Goal: Task Accomplishment & Management: Manage account settings

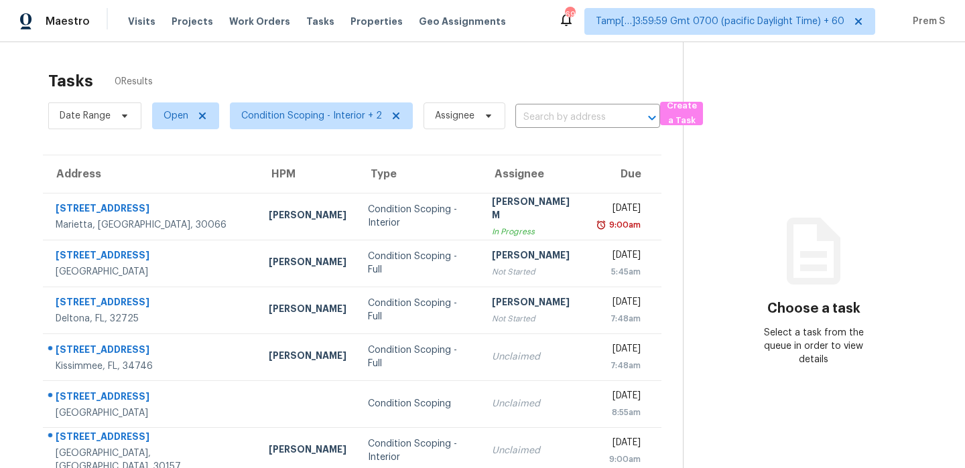
click at [492, 214] on div "MANIKANDAN M" at bounding box center [534, 210] width 85 height 30
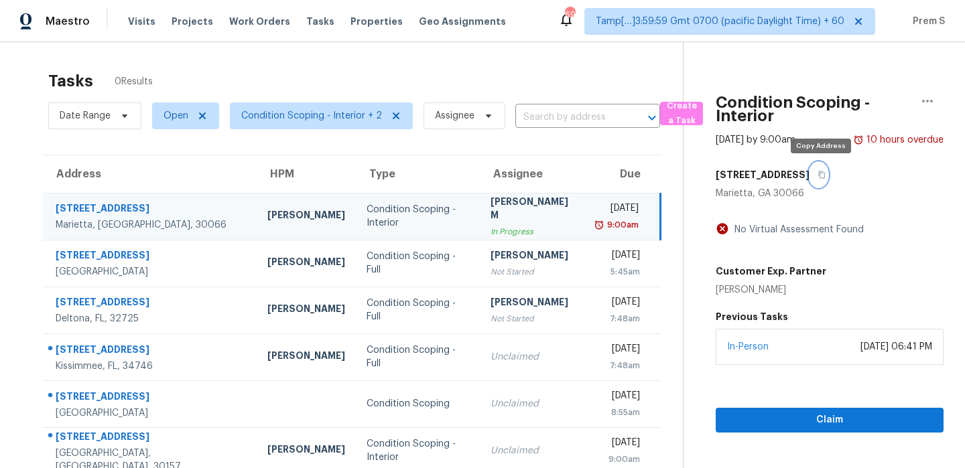
click at [821, 169] on button "button" at bounding box center [818, 175] width 18 height 24
click at [597, 228] on div "9:00am" at bounding box center [618, 224] width 42 height 13
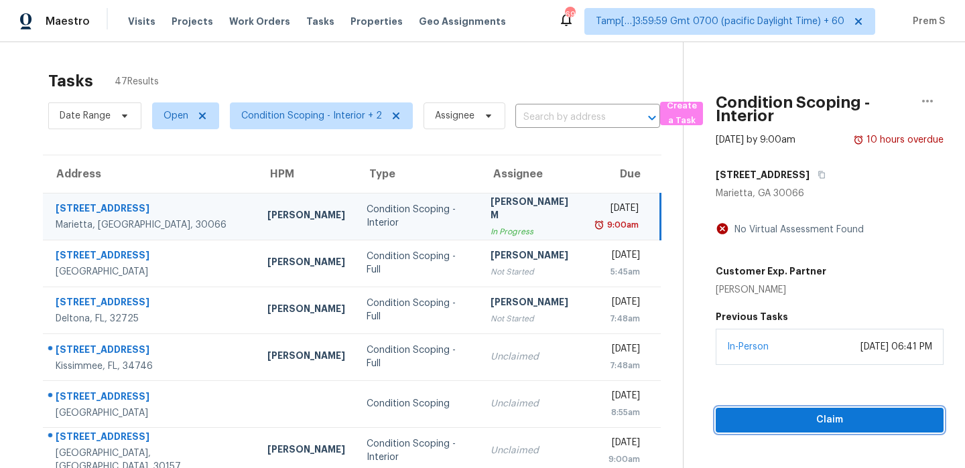
click at [754, 427] on span "Claim" at bounding box center [829, 420] width 206 height 17
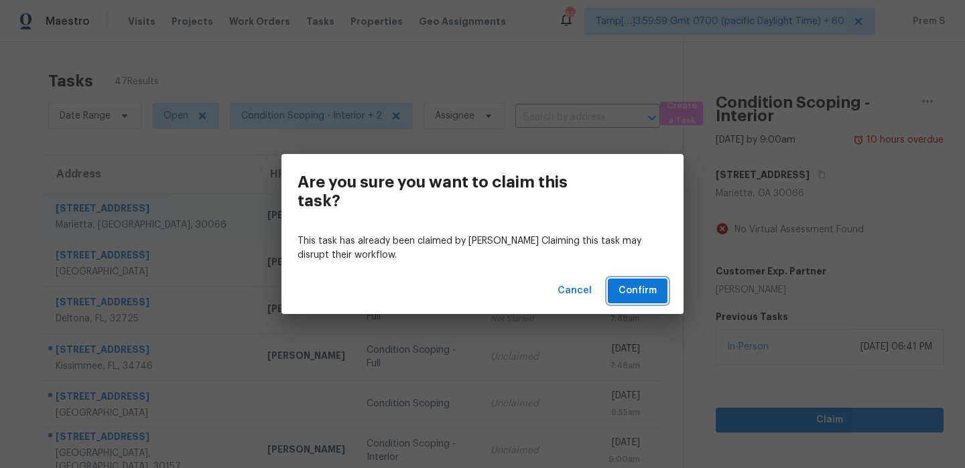
click at [624, 281] on button "Confirm" at bounding box center [638, 291] width 60 height 25
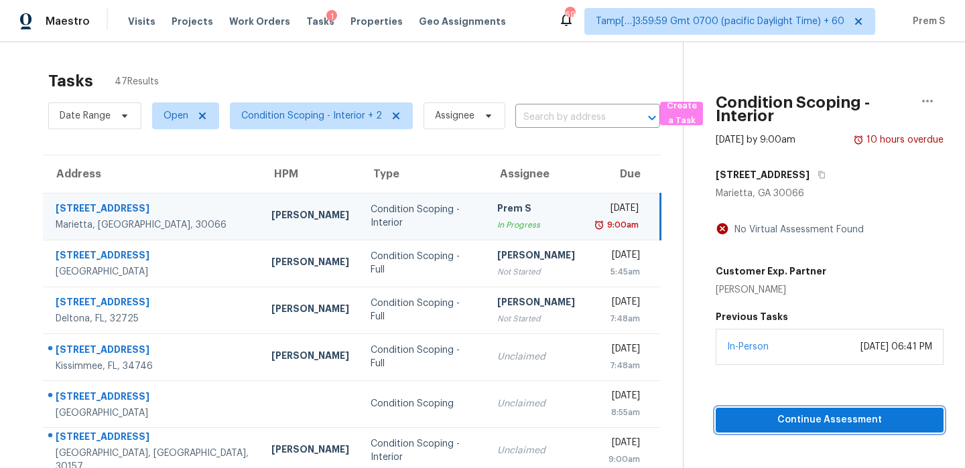
click at [748, 411] on button "Continue Assessment" at bounding box center [829, 420] width 228 height 25
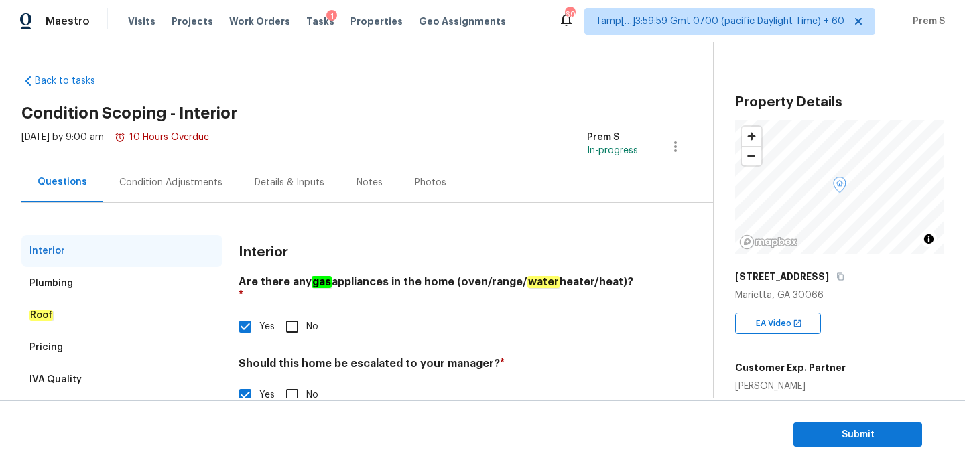
click at [203, 181] on div "Condition Adjustments" at bounding box center [170, 182] width 103 height 13
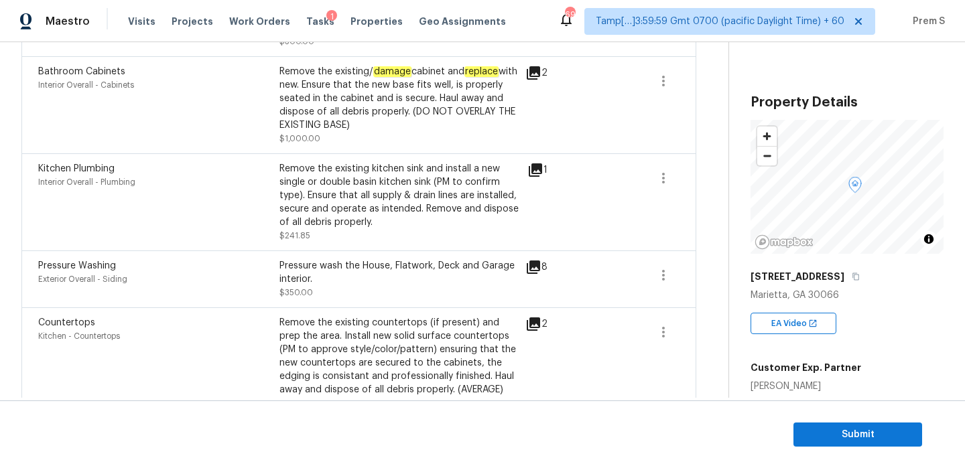
scroll to position [680, 0]
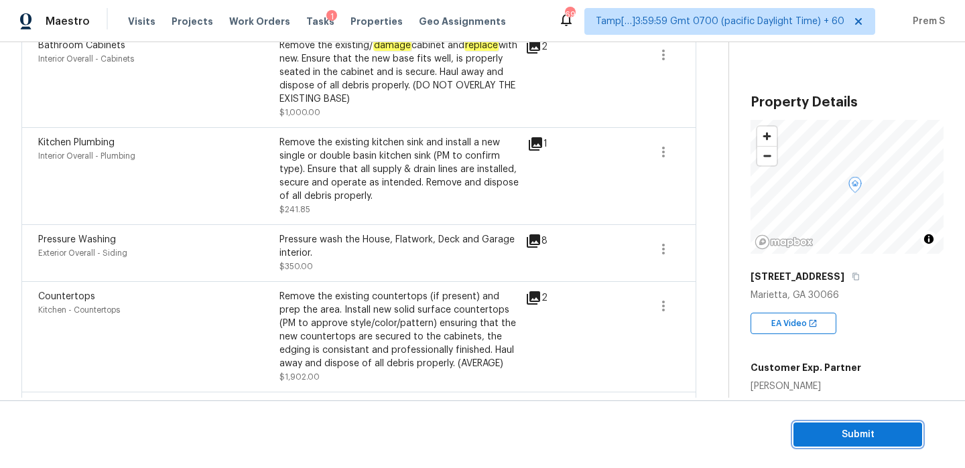
click at [856, 444] on button "Submit" at bounding box center [857, 435] width 129 height 25
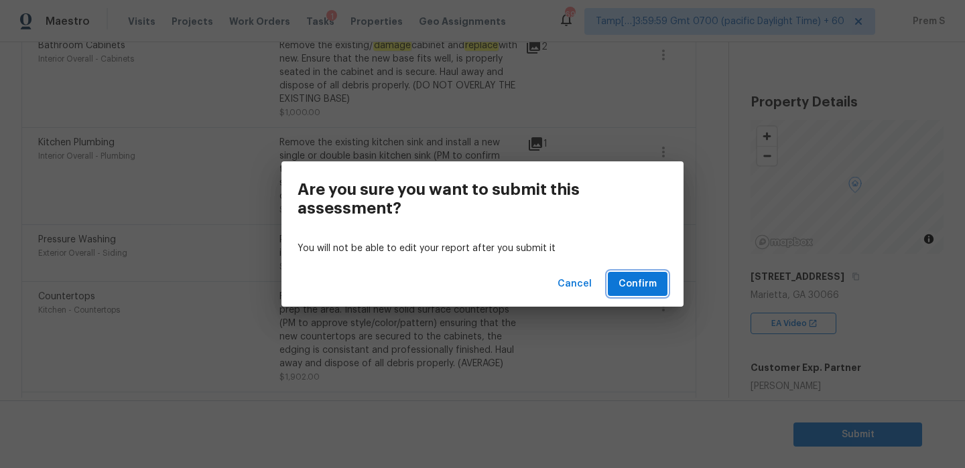
click at [647, 284] on span "Confirm" at bounding box center [637, 284] width 38 height 17
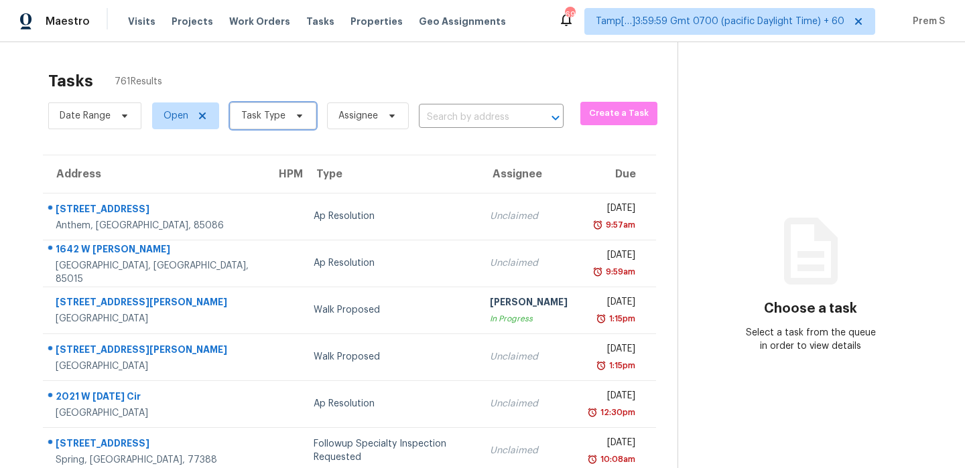
click at [297, 116] on icon at bounding box center [299, 116] width 5 height 3
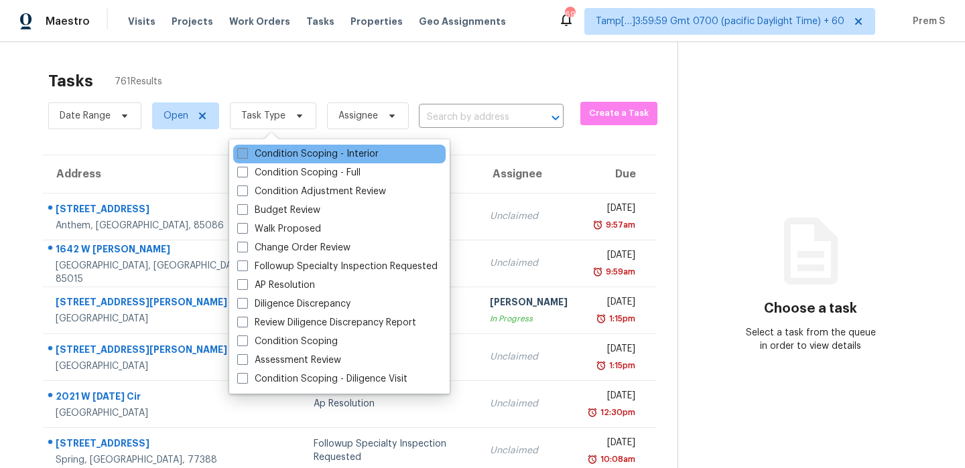
click at [272, 148] on label "Condition Scoping - Interior" at bounding box center [307, 153] width 141 height 13
click at [246, 148] on input "Condition Scoping - Interior" at bounding box center [241, 151] width 9 height 9
checkbox input "true"
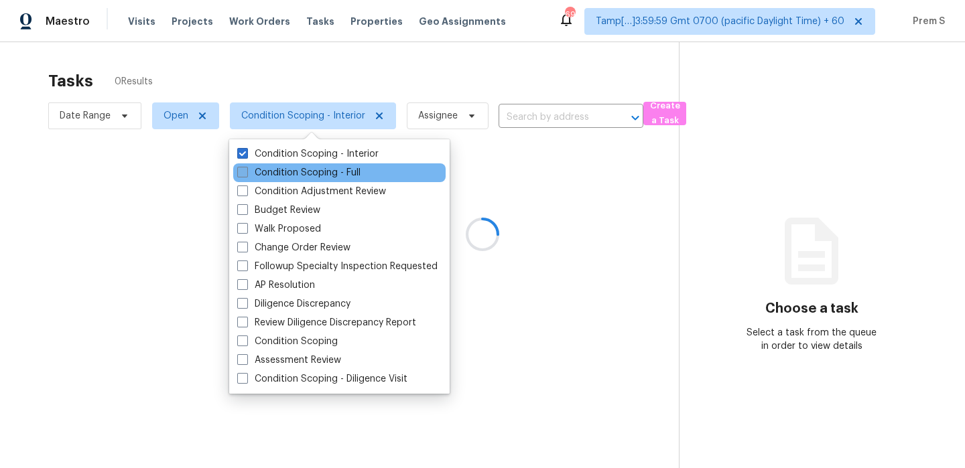
click at [267, 168] on label "Condition Scoping - Full" at bounding box center [298, 172] width 123 height 13
click at [246, 168] on input "Condition Scoping - Full" at bounding box center [241, 170] width 9 height 9
checkbox input "true"
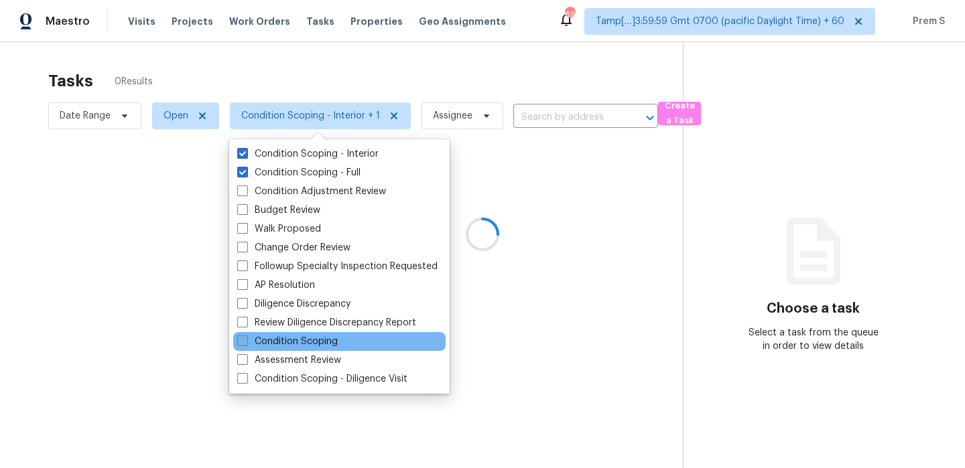
click at [303, 342] on label "Condition Scoping" at bounding box center [287, 341] width 100 height 13
click at [246, 342] on input "Condition Scoping" at bounding box center [241, 339] width 9 height 9
checkbox input "true"
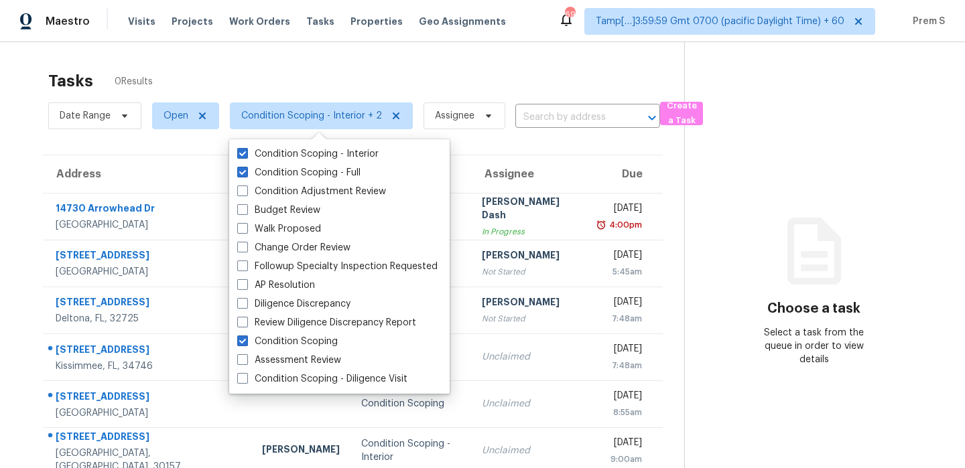
click at [422, 68] on div "Tasks 0 Results" at bounding box center [366, 81] width 636 height 35
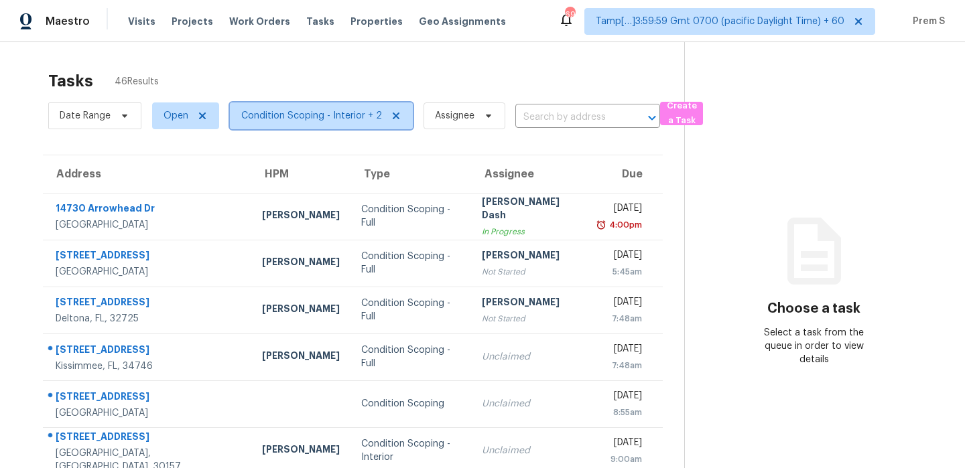
click at [338, 117] on span "Condition Scoping - Interior + 2" at bounding box center [311, 115] width 141 height 13
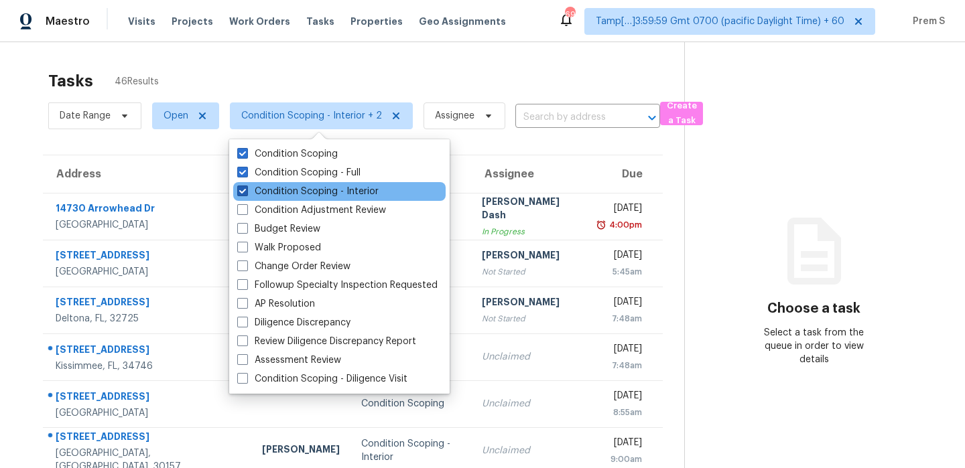
click at [303, 188] on label "Condition Scoping - Interior" at bounding box center [307, 191] width 141 height 13
click at [246, 188] on input "Condition Scoping - Interior" at bounding box center [241, 189] width 9 height 9
checkbox input "false"
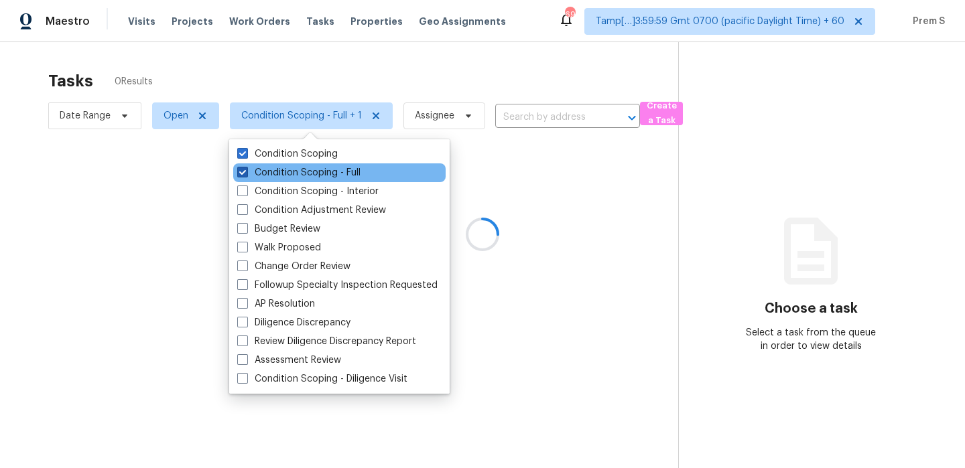
click at [307, 174] on label "Condition Scoping - Full" at bounding box center [298, 172] width 123 height 13
click at [246, 174] on input "Condition Scoping - Full" at bounding box center [241, 170] width 9 height 9
checkbox input "false"
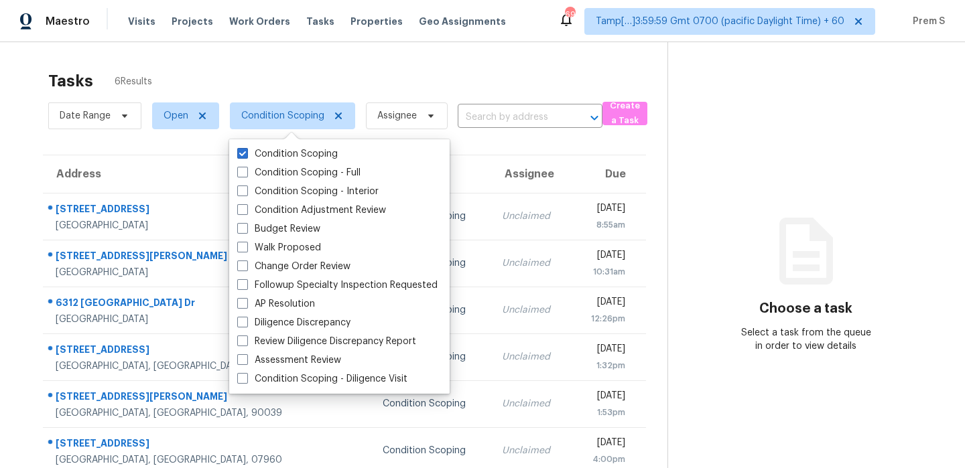
click at [379, 76] on div "Tasks 6 Results" at bounding box center [357, 81] width 619 height 35
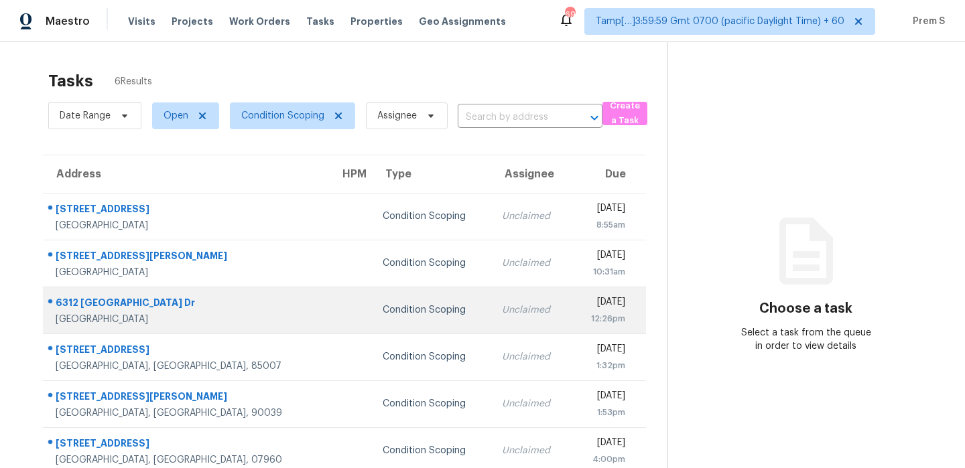
scroll to position [42, 0]
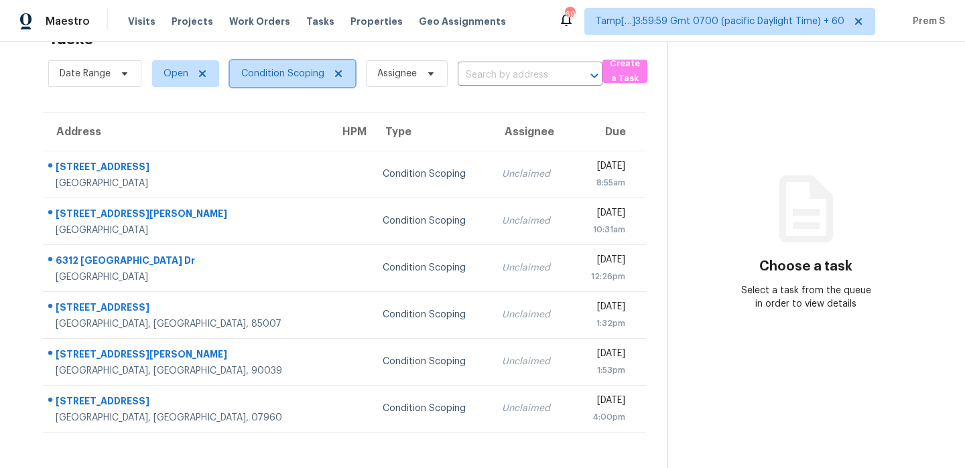
click at [287, 76] on span "Condition Scoping" at bounding box center [282, 73] width 83 height 13
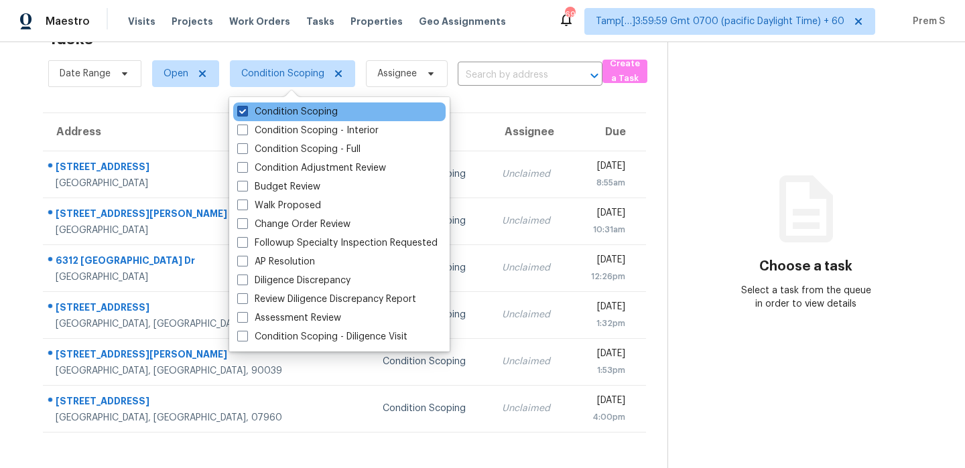
click at [285, 109] on label "Condition Scoping" at bounding box center [287, 111] width 100 height 13
click at [246, 109] on input "Condition Scoping" at bounding box center [241, 109] width 9 height 9
checkbox input "false"
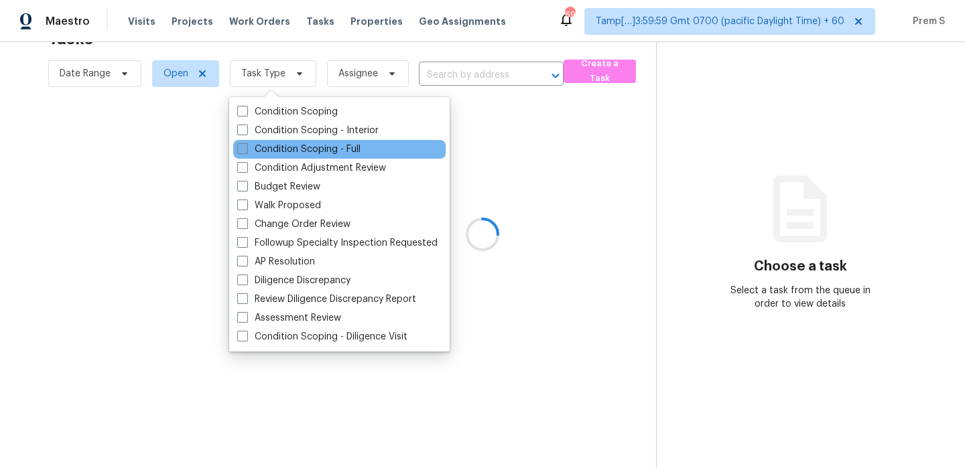
click at [281, 143] on label "Condition Scoping - Full" at bounding box center [298, 149] width 123 height 13
click at [246, 143] on input "Condition Scoping - Full" at bounding box center [241, 147] width 9 height 9
checkbox input "true"
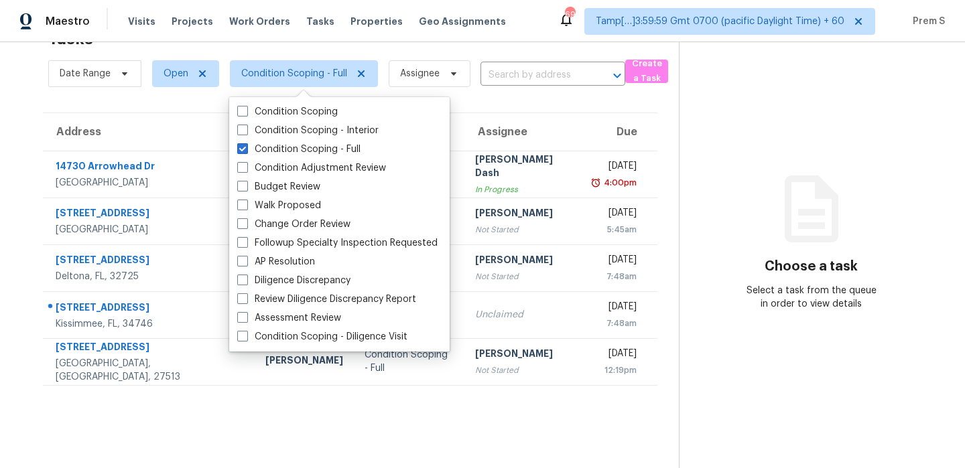
click at [514, 125] on th "Assignee" at bounding box center [523, 132] width 118 height 38
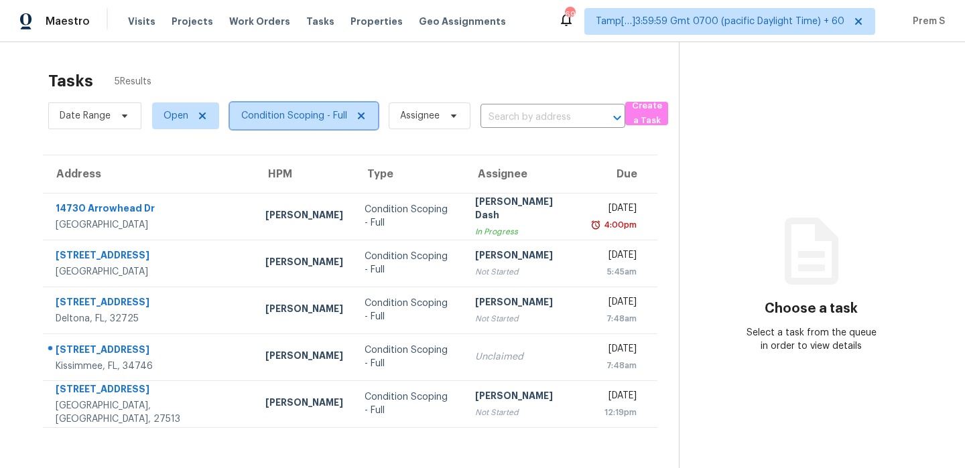
click at [260, 115] on span "Condition Scoping - Full" at bounding box center [294, 115] width 106 height 13
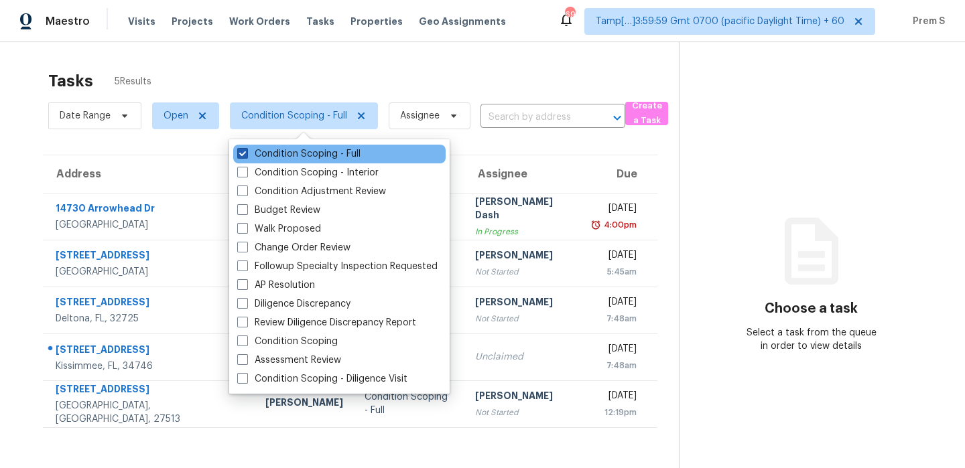
click at [269, 154] on label "Condition Scoping - Full" at bounding box center [298, 153] width 123 height 13
click at [246, 154] on input "Condition Scoping - Full" at bounding box center [241, 151] width 9 height 9
checkbox input "false"
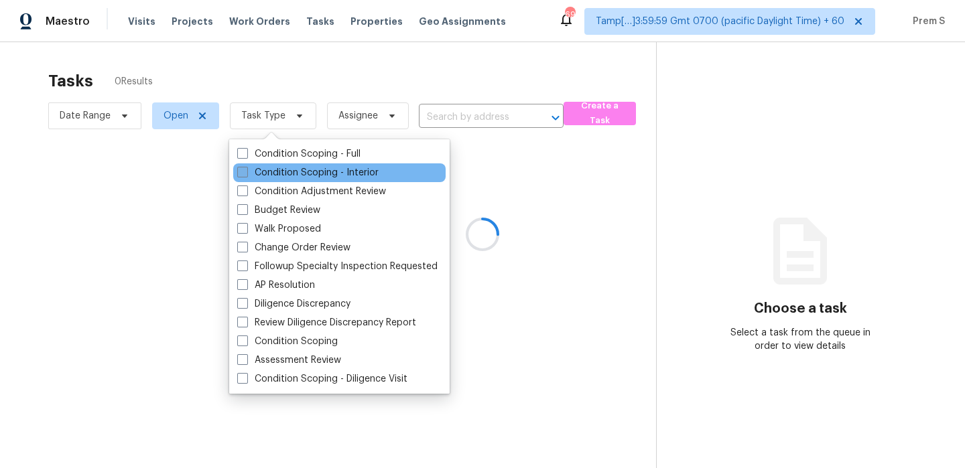
click at [309, 173] on label "Condition Scoping - Interior" at bounding box center [307, 172] width 141 height 13
click at [246, 173] on input "Condition Scoping - Interior" at bounding box center [241, 170] width 9 height 9
checkbox input "true"
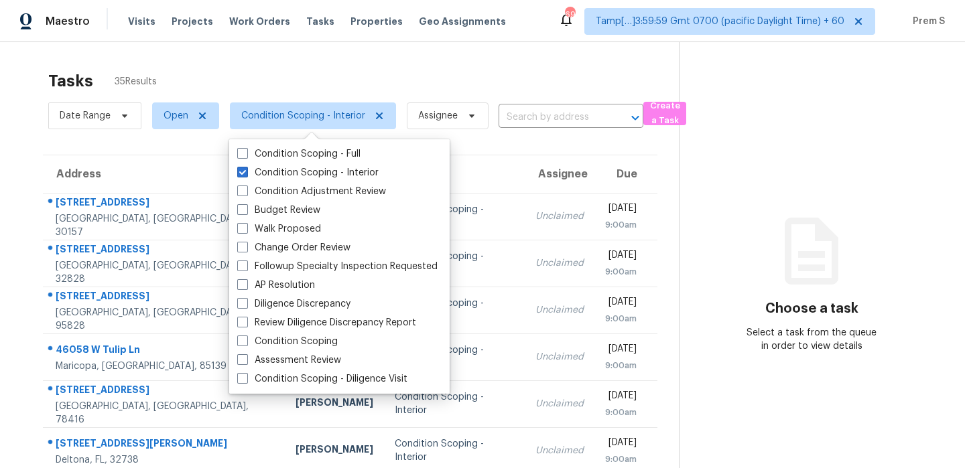
click at [309, 75] on div "Tasks 35 Results" at bounding box center [363, 81] width 630 height 35
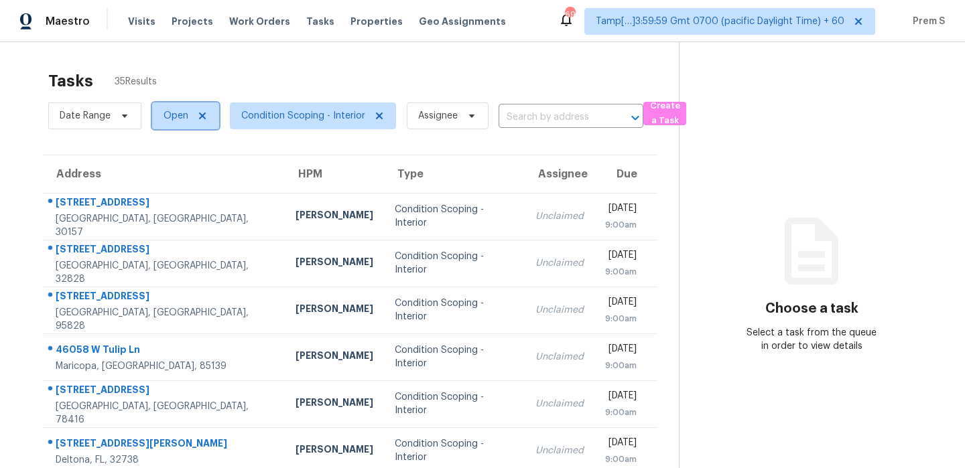
click at [190, 123] on span "Open" at bounding box center [185, 115] width 67 height 27
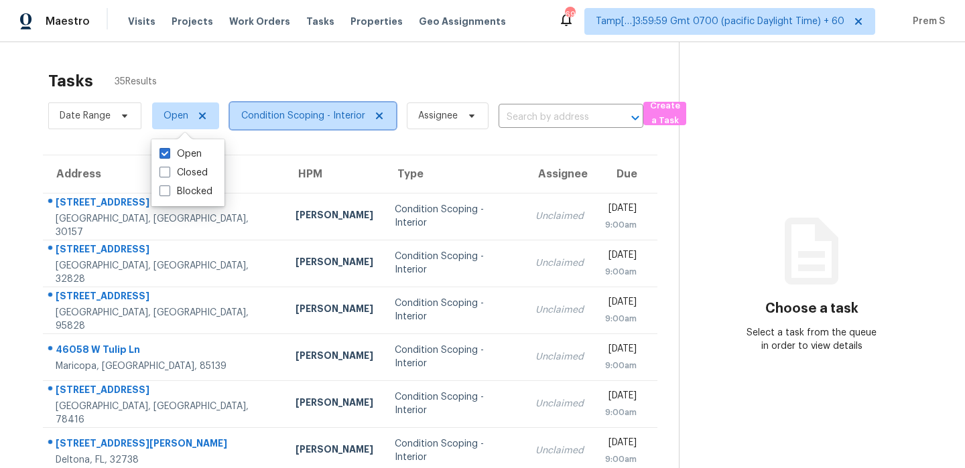
click at [277, 117] on span "Condition Scoping - Interior" at bounding box center [303, 115] width 124 height 13
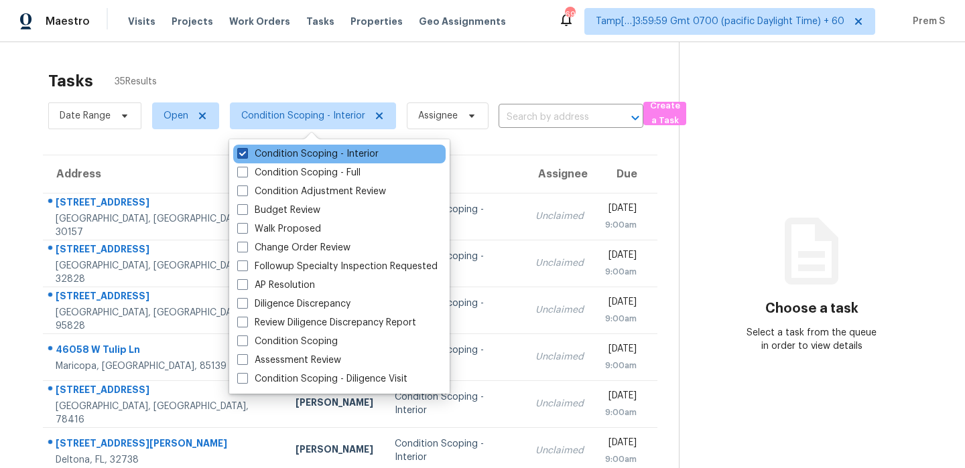
click at [293, 158] on label "Condition Scoping - Interior" at bounding box center [307, 153] width 141 height 13
click at [246, 156] on input "Condition Scoping - Interior" at bounding box center [241, 151] width 9 height 9
checkbox input "false"
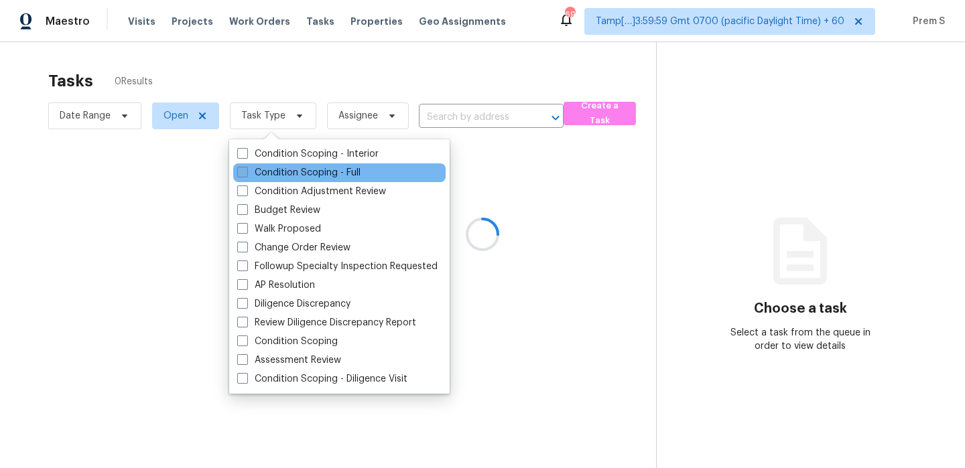
click at [285, 179] on label "Condition Scoping - Full" at bounding box center [298, 172] width 123 height 13
click at [246, 175] on input "Condition Scoping - Full" at bounding box center [241, 170] width 9 height 9
checkbox input "true"
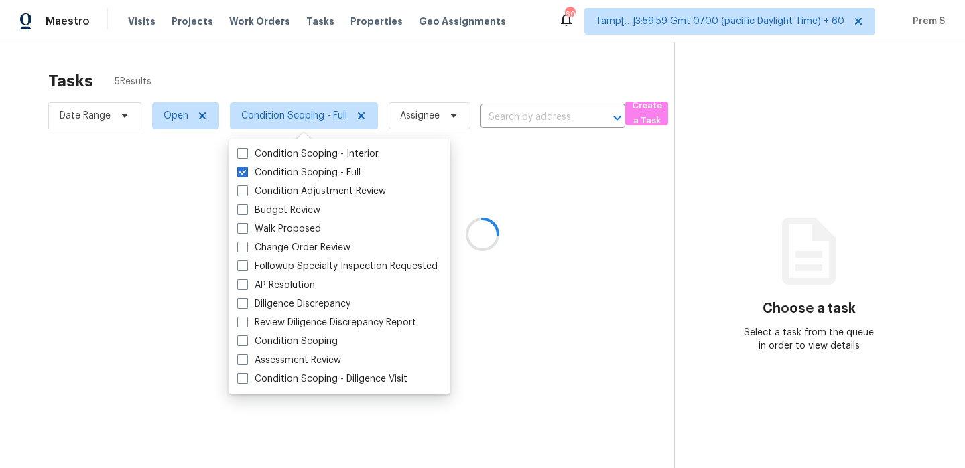
click at [591, 81] on div at bounding box center [482, 234] width 965 height 468
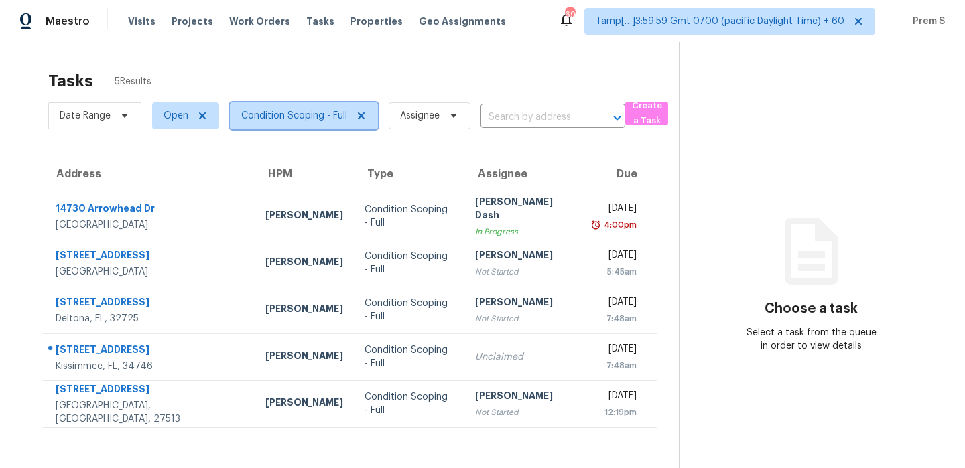
click at [326, 111] on span "Condition Scoping - Full" at bounding box center [294, 115] width 106 height 13
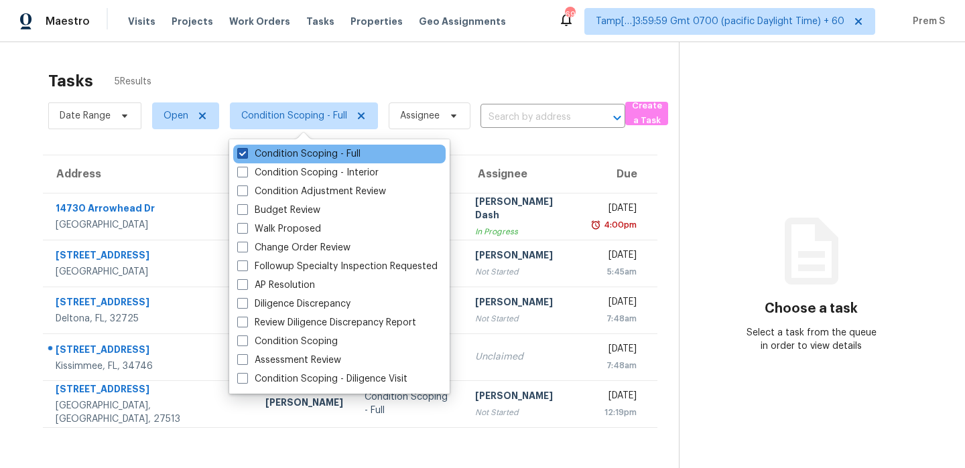
click at [309, 147] on label "Condition Scoping - Full" at bounding box center [298, 153] width 123 height 13
click at [246, 147] on input "Condition Scoping - Full" at bounding box center [241, 151] width 9 height 9
checkbox input "false"
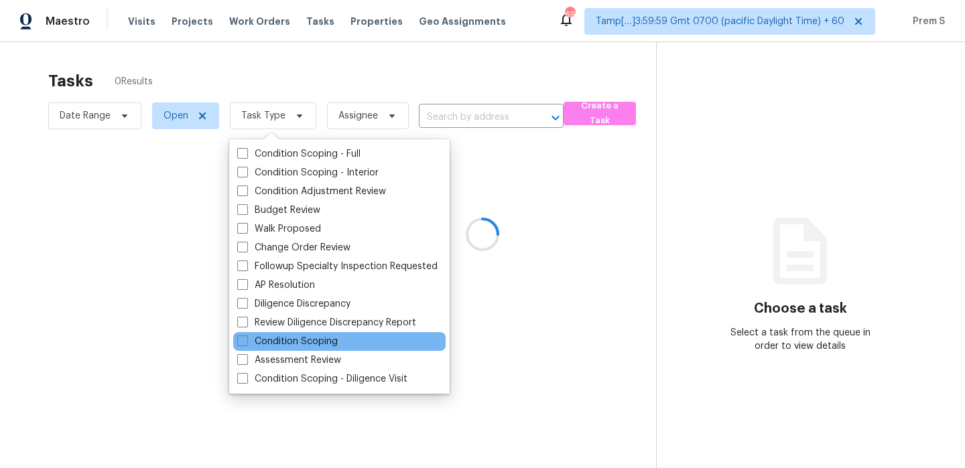
click at [344, 339] on div "Condition Scoping" at bounding box center [339, 341] width 212 height 19
click at [319, 342] on label "Condition Scoping" at bounding box center [287, 341] width 100 height 13
click at [246, 342] on input "Condition Scoping" at bounding box center [241, 339] width 9 height 9
checkbox input "true"
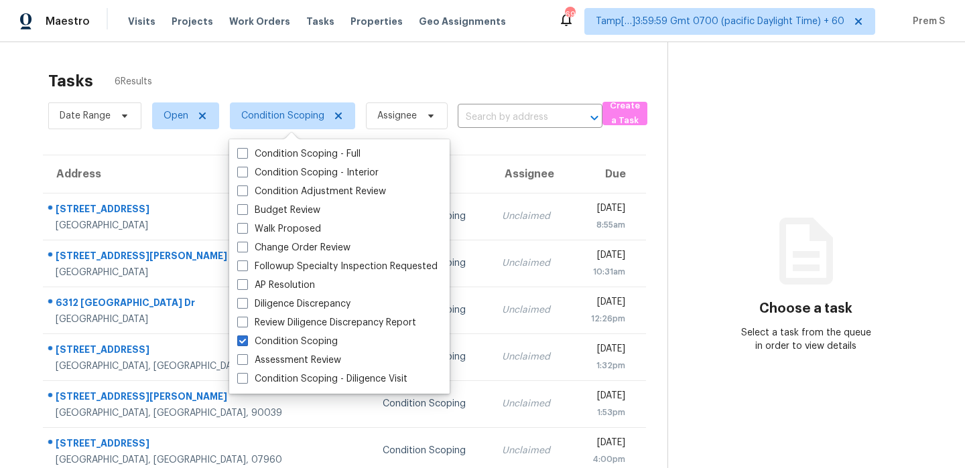
click at [482, 89] on div "Tasks 6 Results" at bounding box center [357, 81] width 619 height 35
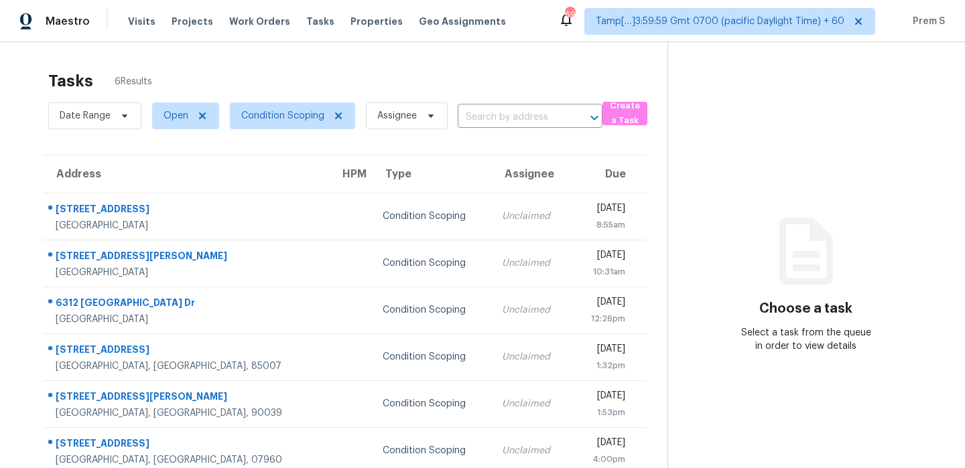
click at [450, 61] on div "Tasks 6 Results Date Range Open Condition Scoping Assignee ​ Create a Task Addr…" at bounding box center [482, 276] width 965 height 468
click at [402, 67] on div "Tasks 6 Results" at bounding box center [357, 81] width 619 height 35
click at [381, 75] on div "Tasks 6 Results" at bounding box center [357, 81] width 619 height 35
click at [289, 109] on span "Condition Scoping" at bounding box center [282, 115] width 83 height 13
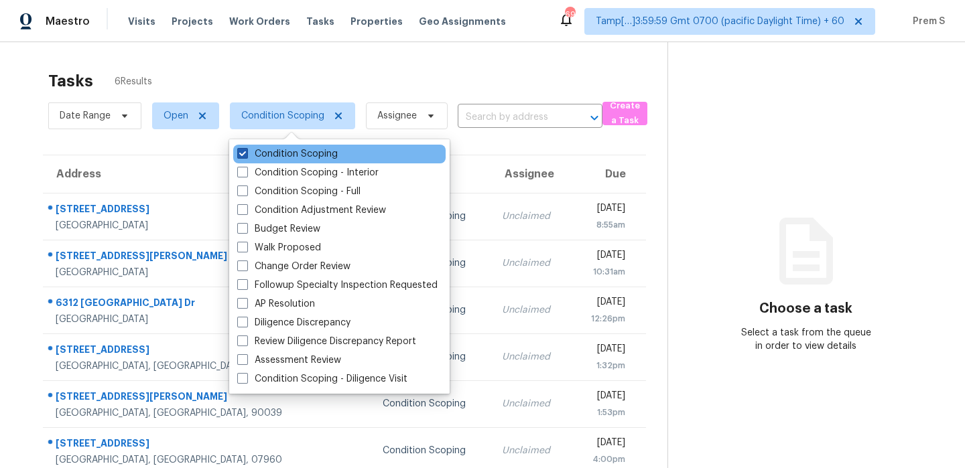
click at [249, 153] on label "Condition Scoping" at bounding box center [287, 153] width 100 height 13
click at [246, 153] on input "Condition Scoping" at bounding box center [241, 151] width 9 height 9
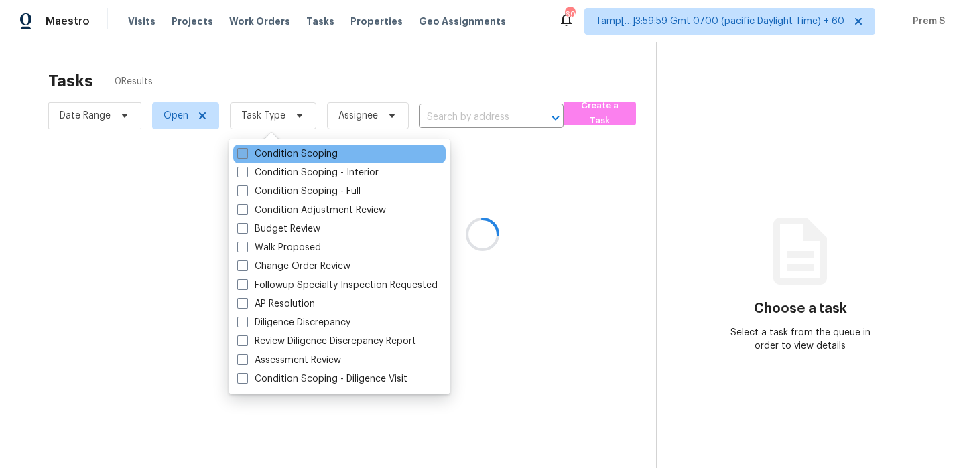
click at [249, 153] on label "Condition Scoping" at bounding box center [287, 153] width 100 height 13
click at [246, 153] on input "Condition Scoping" at bounding box center [241, 151] width 9 height 9
checkbox input "true"
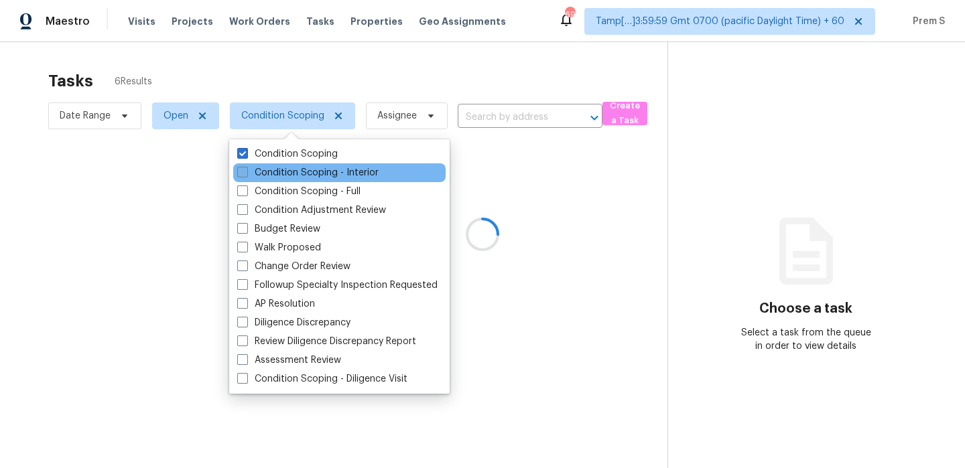
click at [261, 169] on label "Condition Scoping - Interior" at bounding box center [307, 172] width 141 height 13
click at [246, 169] on input "Condition Scoping - Interior" at bounding box center [241, 170] width 9 height 9
checkbox input "true"
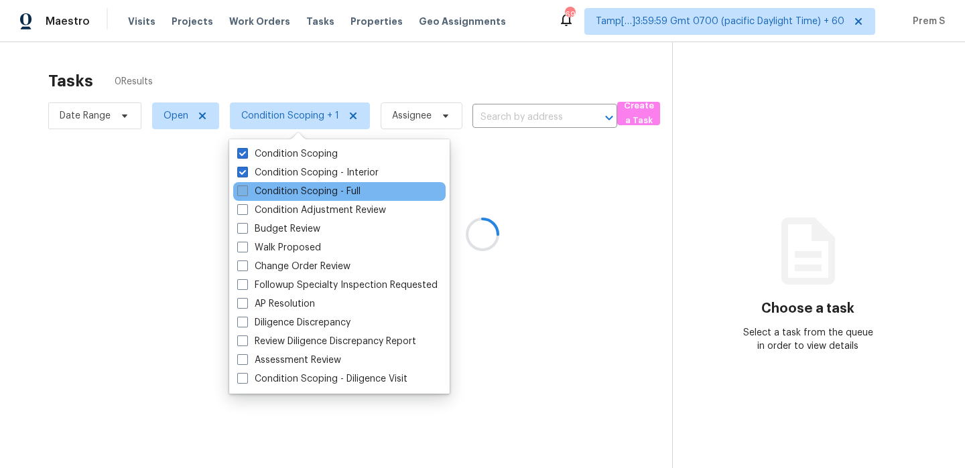
click at [269, 188] on label "Condition Scoping - Full" at bounding box center [298, 191] width 123 height 13
click at [246, 188] on input "Condition Scoping - Full" at bounding box center [241, 189] width 9 height 9
checkbox input "true"
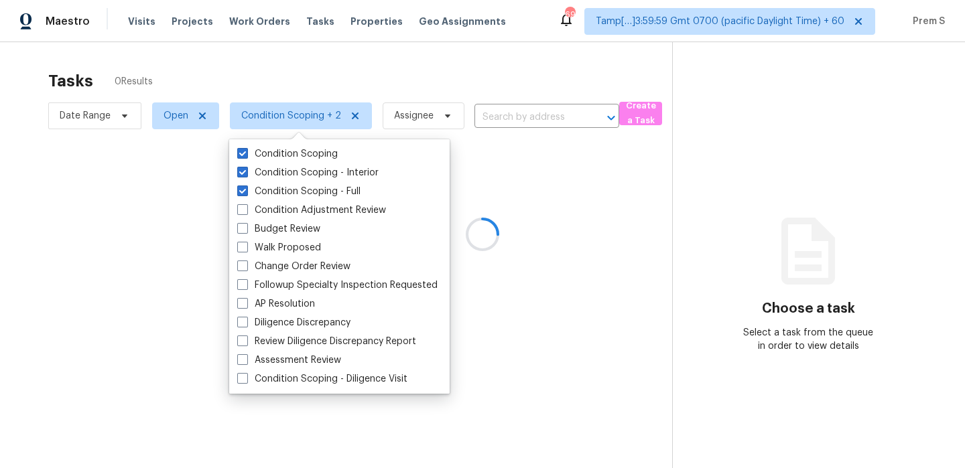
click at [276, 72] on div at bounding box center [482, 234] width 965 height 468
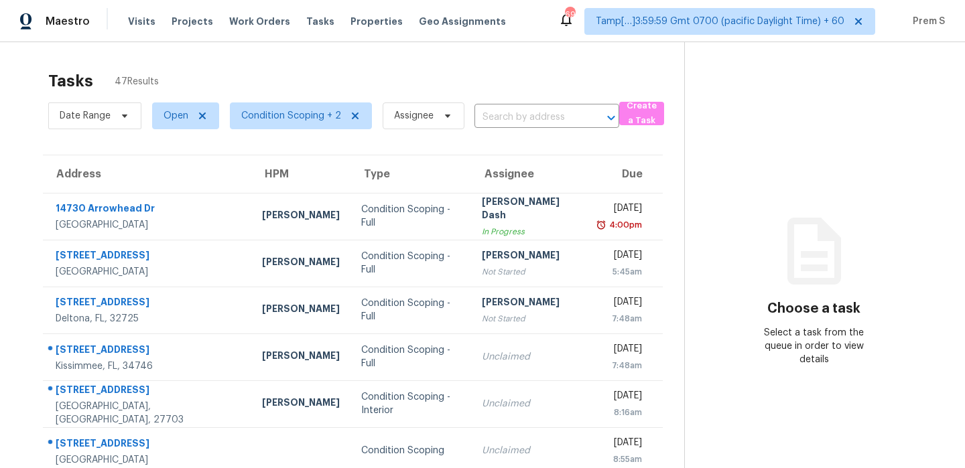
click at [300, 97] on div "Tasks 47 Results" at bounding box center [366, 81] width 636 height 35
click at [405, 72] on div "Tasks 47 Results" at bounding box center [366, 81] width 636 height 35
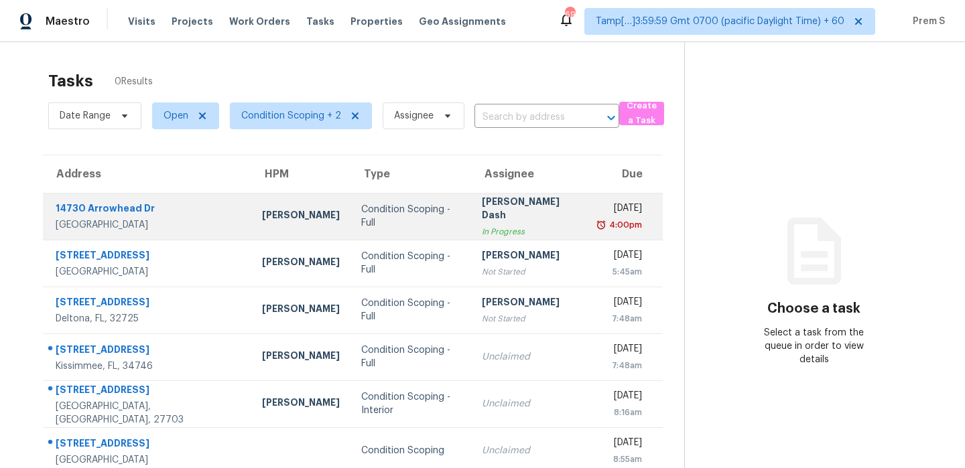
click at [599, 232] on div "4:00pm" at bounding box center [620, 224] width 43 height 13
